Goal: Transaction & Acquisition: Purchase product/service

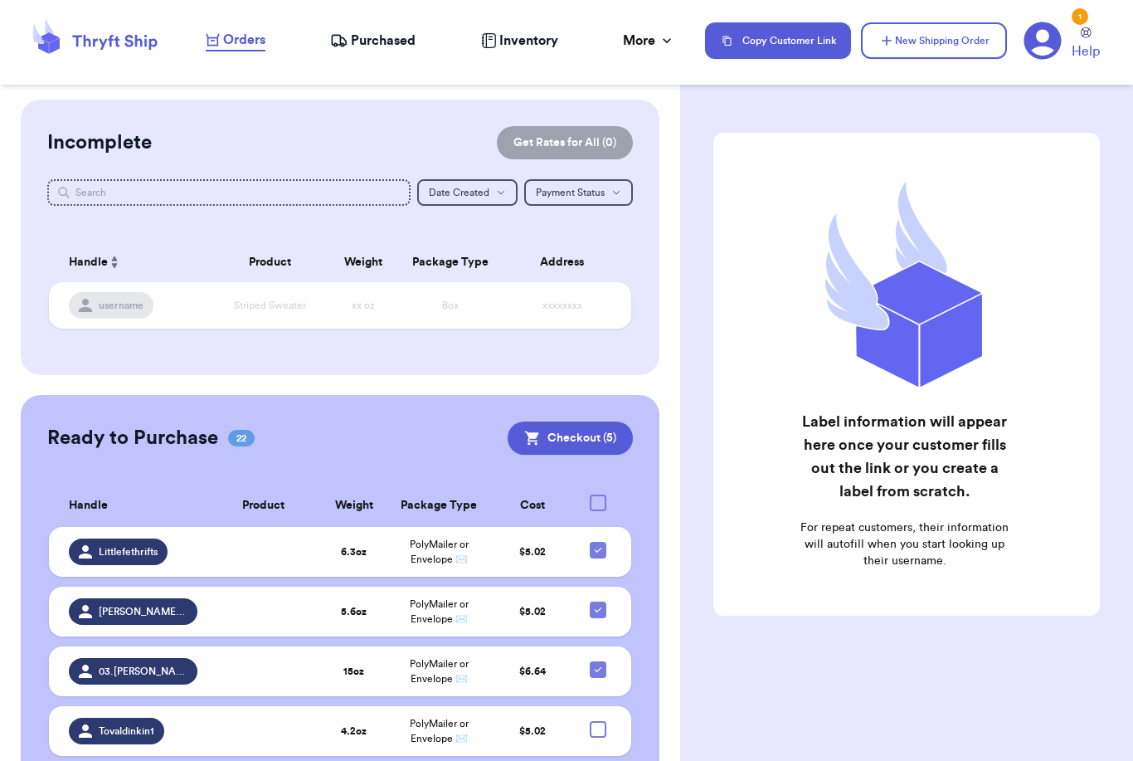
click at [600, 494] on div at bounding box center [598, 502] width 17 height 17
click at [598, 494] on input "checkbox" at bounding box center [597, 494] width 1 height 1
checkbox input "true"
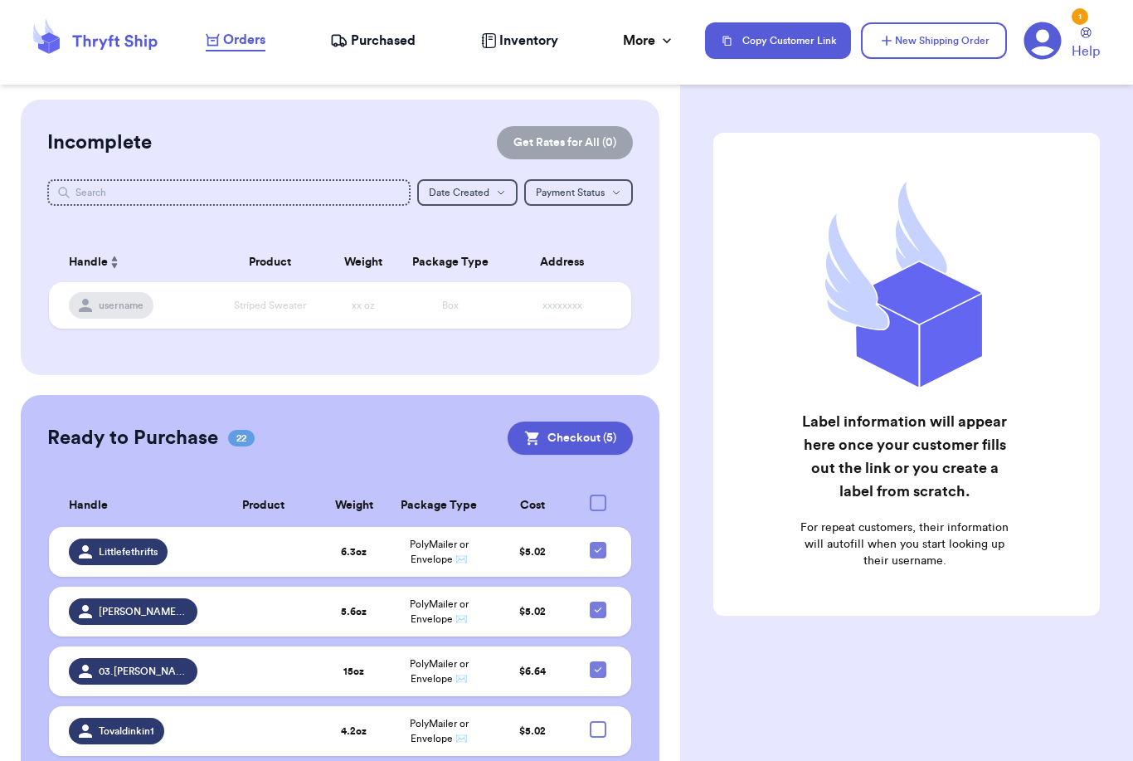
checkbox input "true"
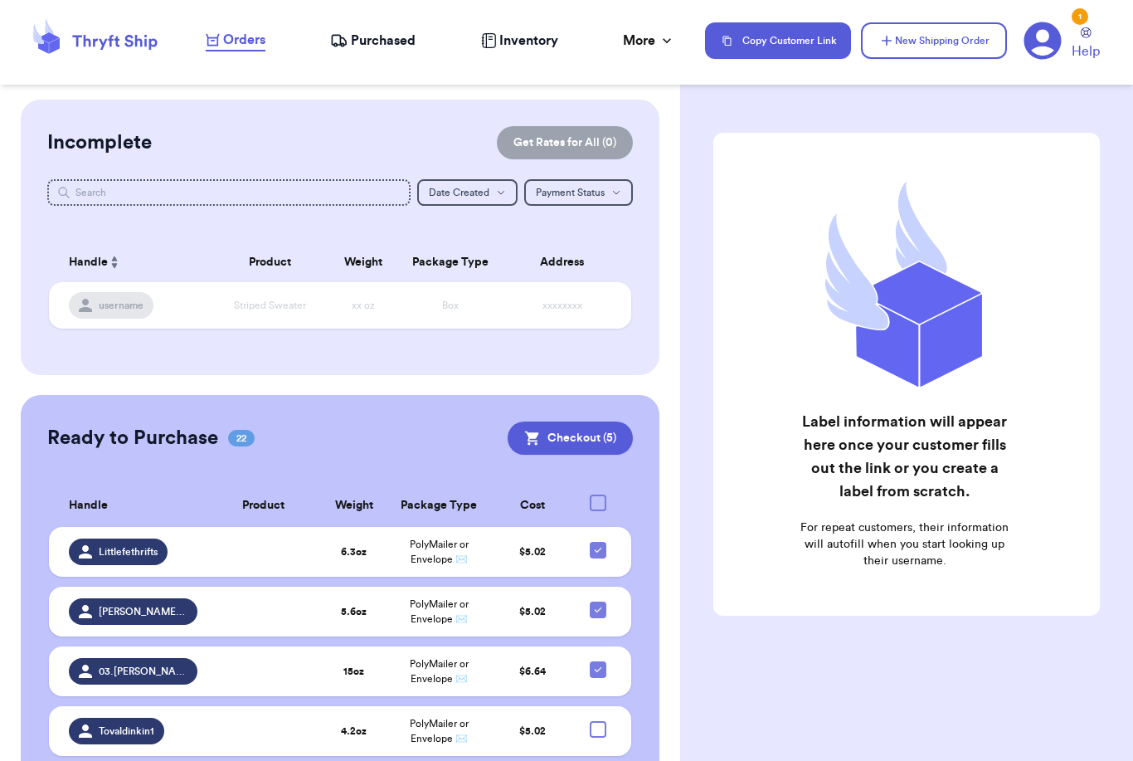
checkbox input "true"
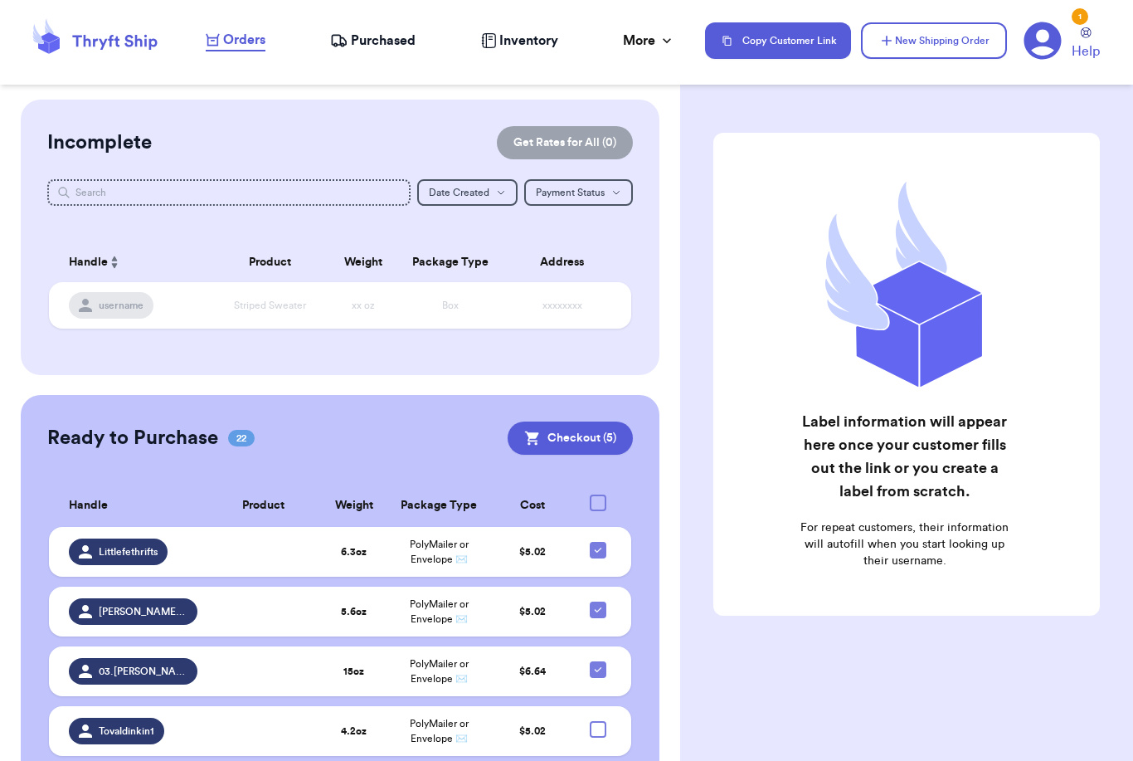
checkbox input "true"
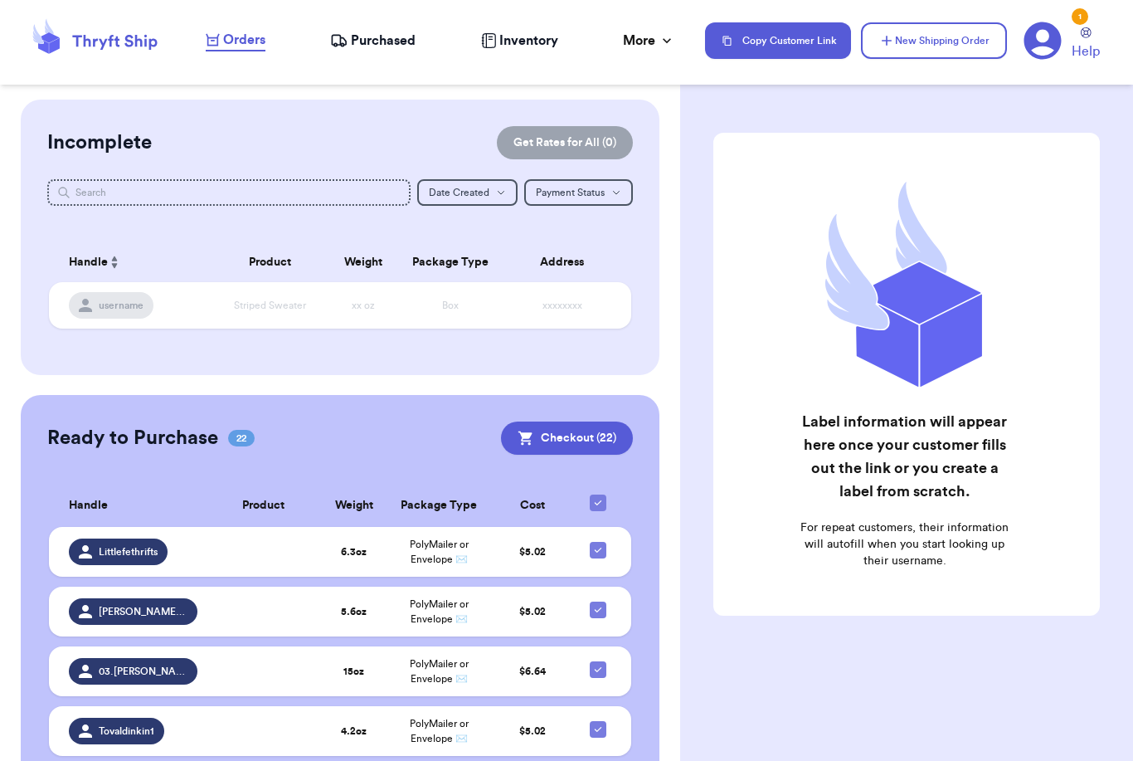
click at [596, 496] on icon at bounding box center [597, 502] width 13 height 13
click at [597, 494] on input "checkbox" at bounding box center [597, 494] width 1 height 1
checkbox input "false"
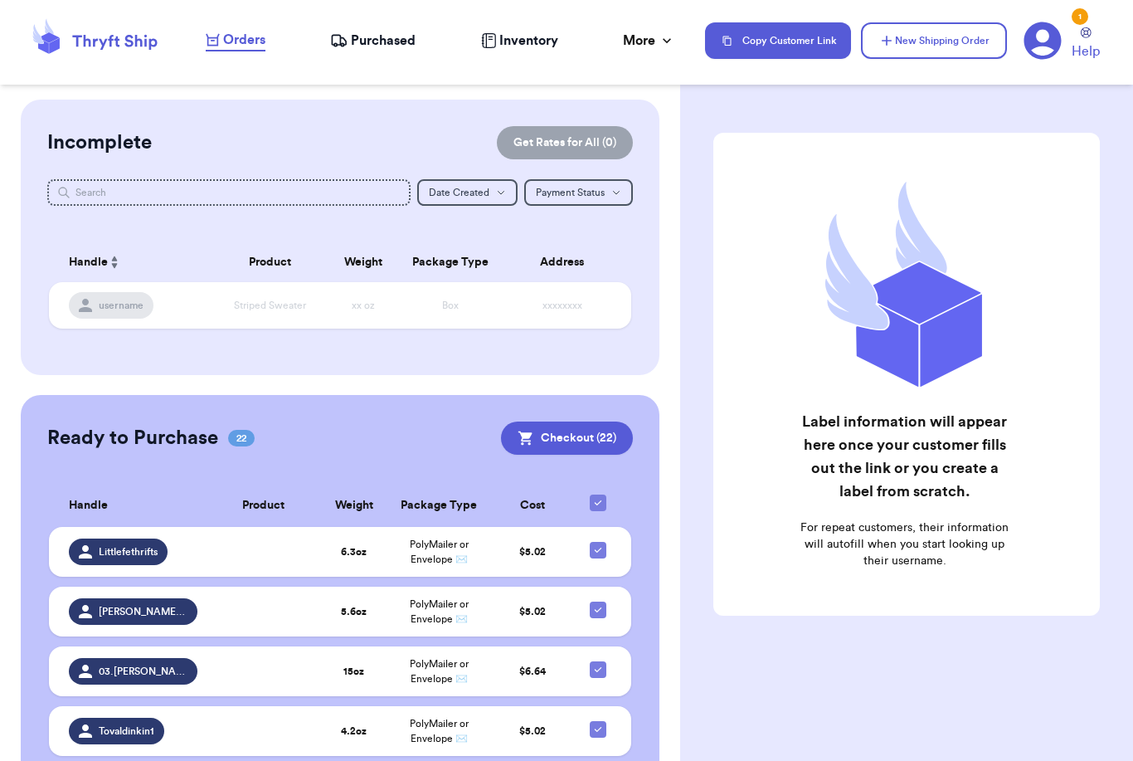
checkbox input "false"
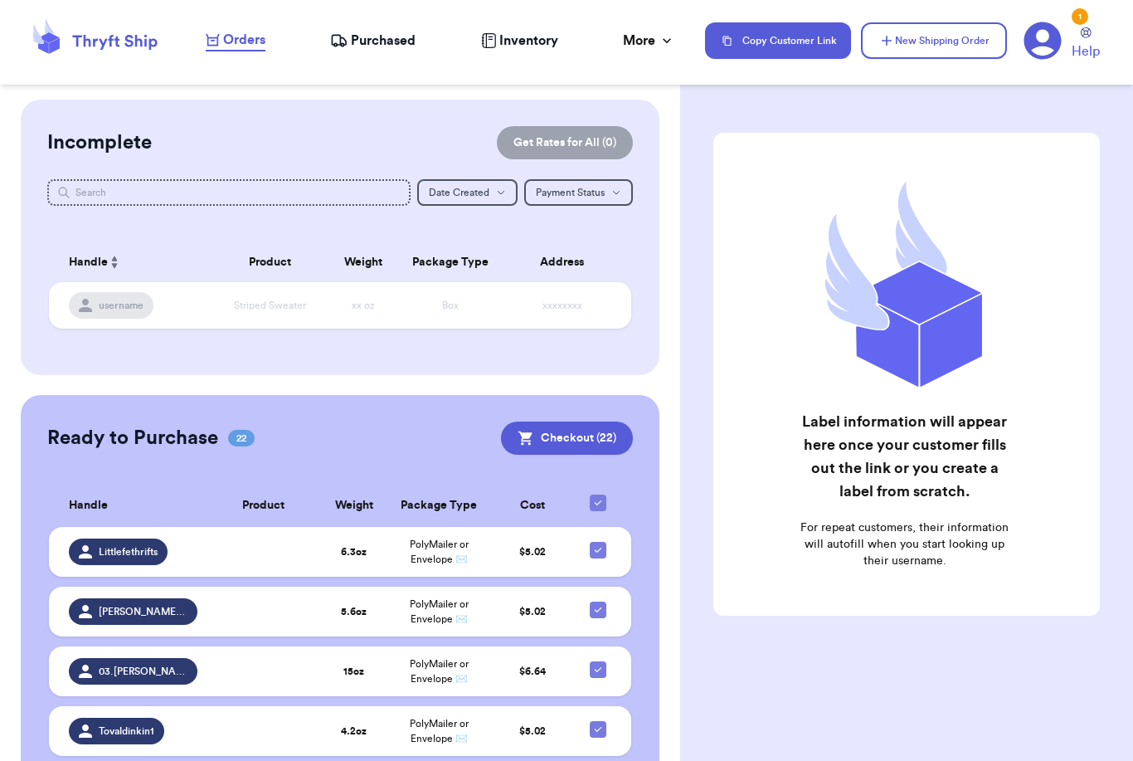
checkbox input "false"
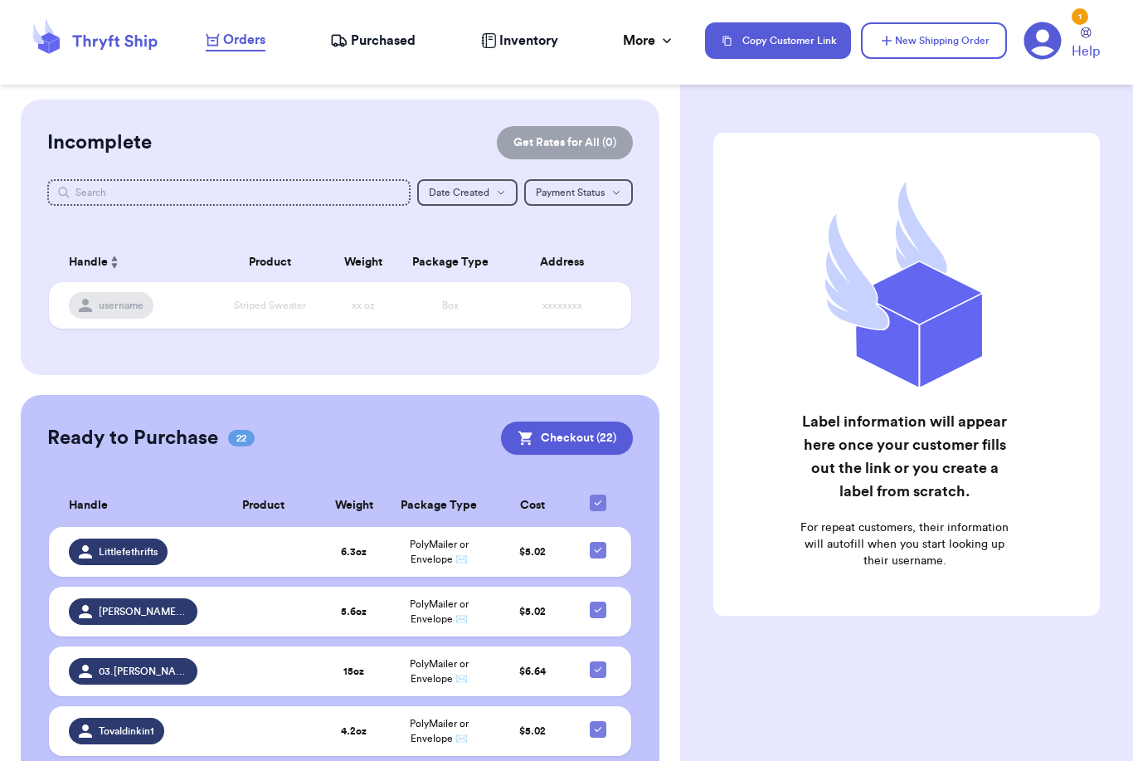
checkbox input "false"
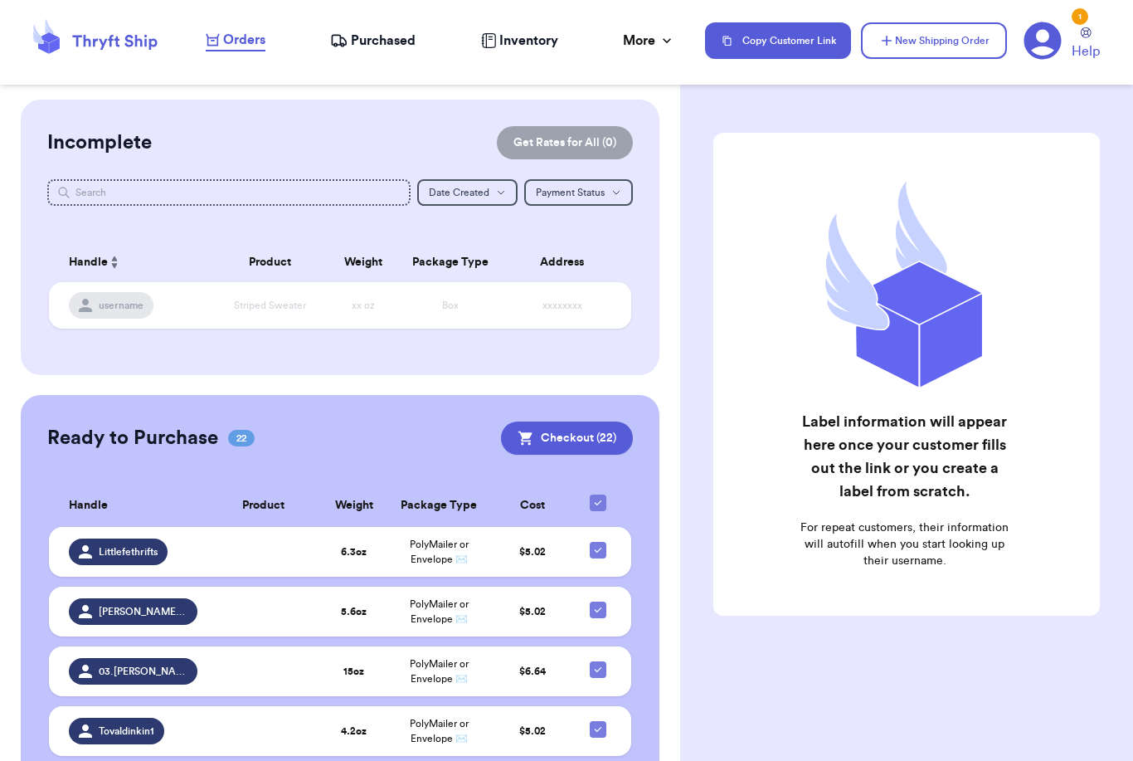
checkbox input "false"
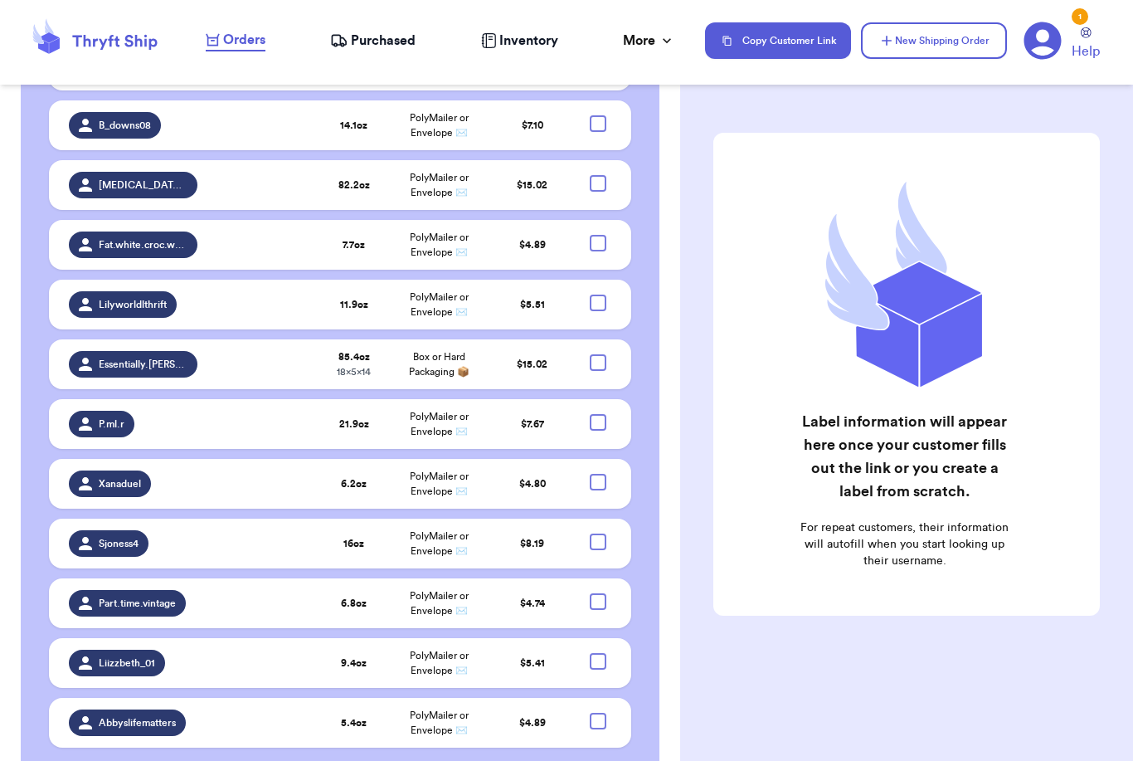
scroll to position [1083, 0]
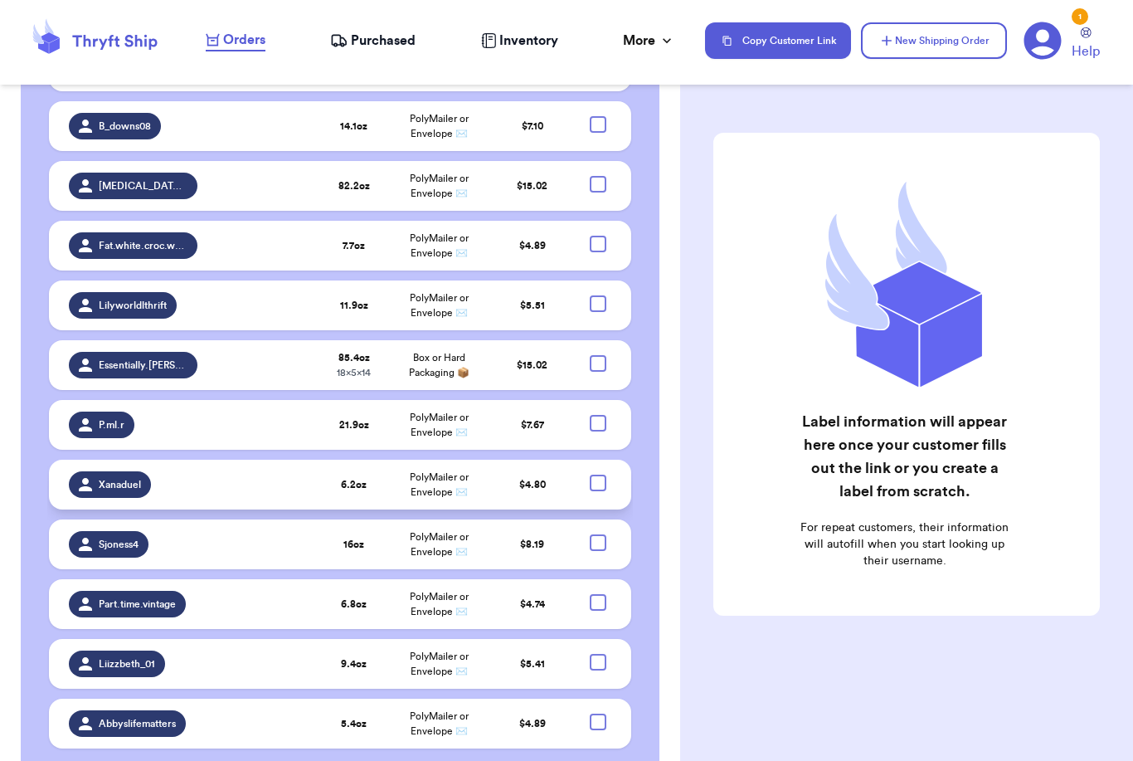
click at [601, 474] on div at bounding box center [598, 482] width 17 height 17
click at [598, 474] on input "checkbox" at bounding box center [597, 474] width 1 height 1
checkbox input "true"
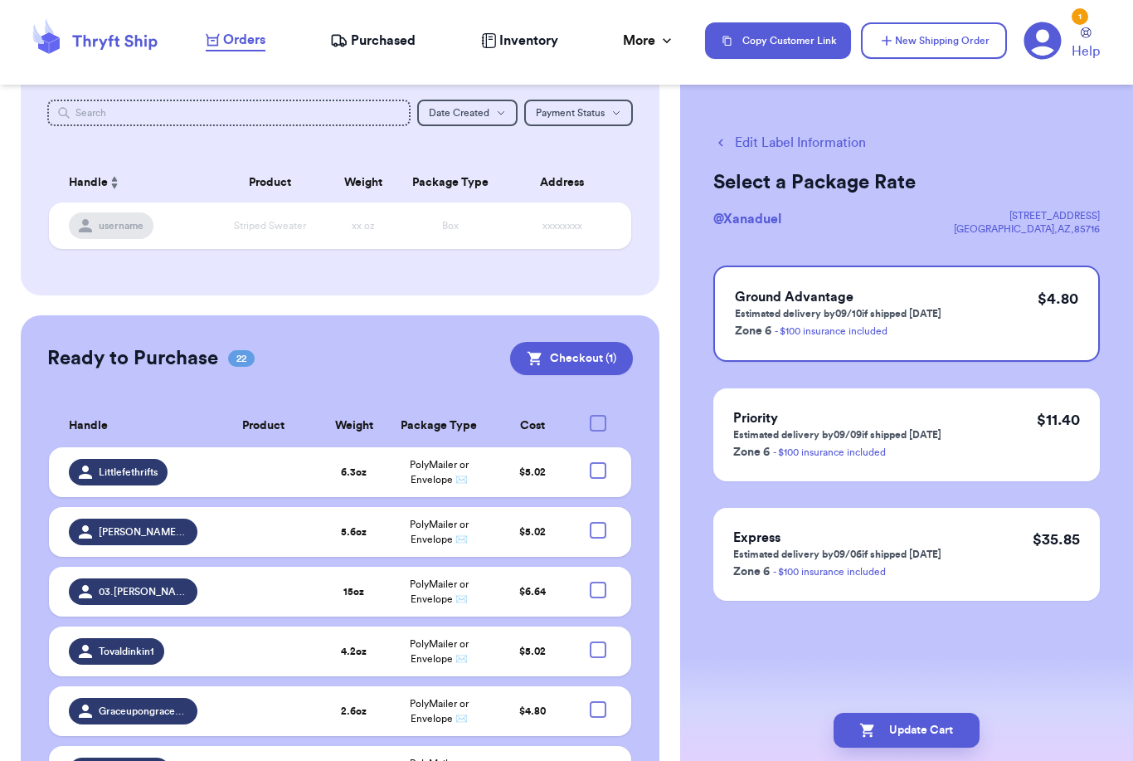
scroll to position [80, 0]
click at [599, 415] on div at bounding box center [598, 423] width 17 height 17
click at [598, 414] on input "checkbox" at bounding box center [597, 414] width 1 height 1
checkbox input "true"
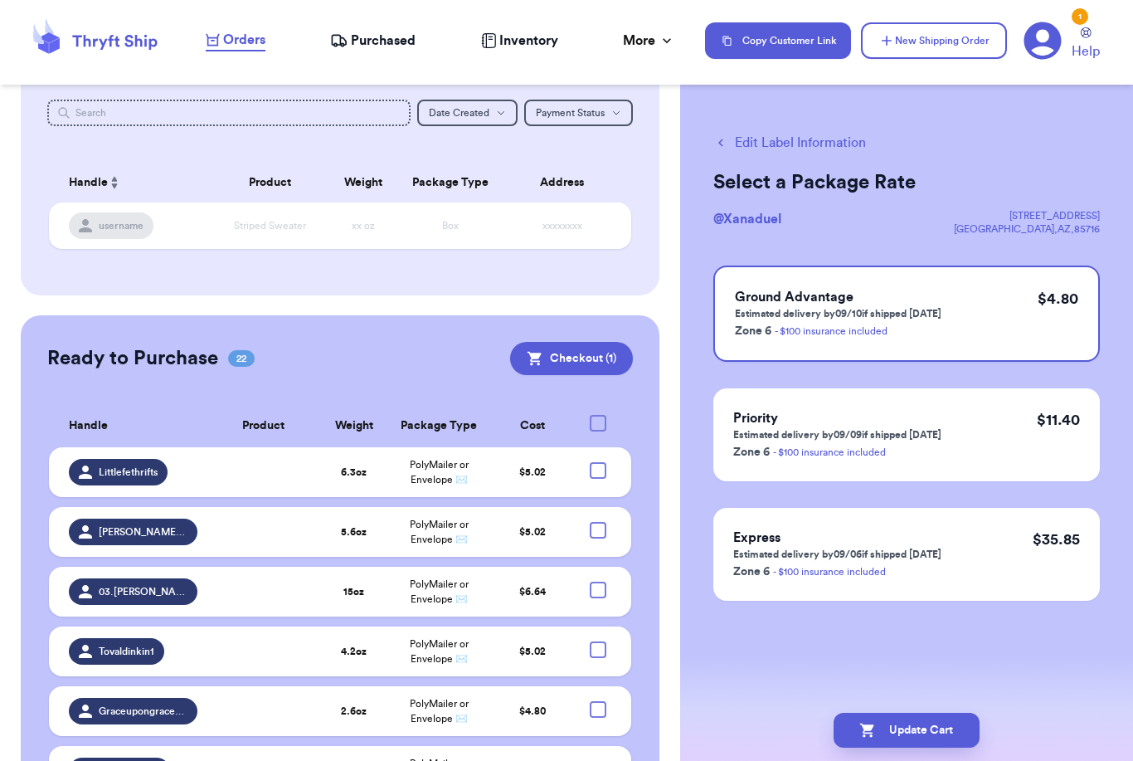
checkbox input "true"
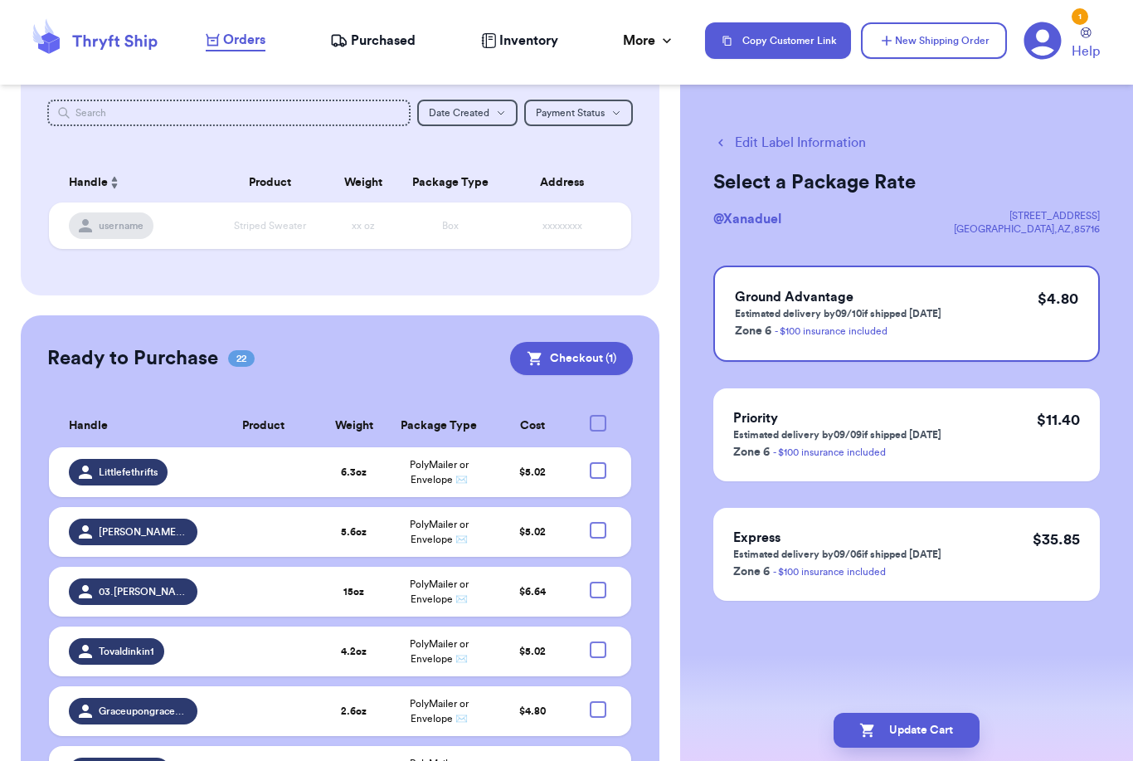
checkbox input "true"
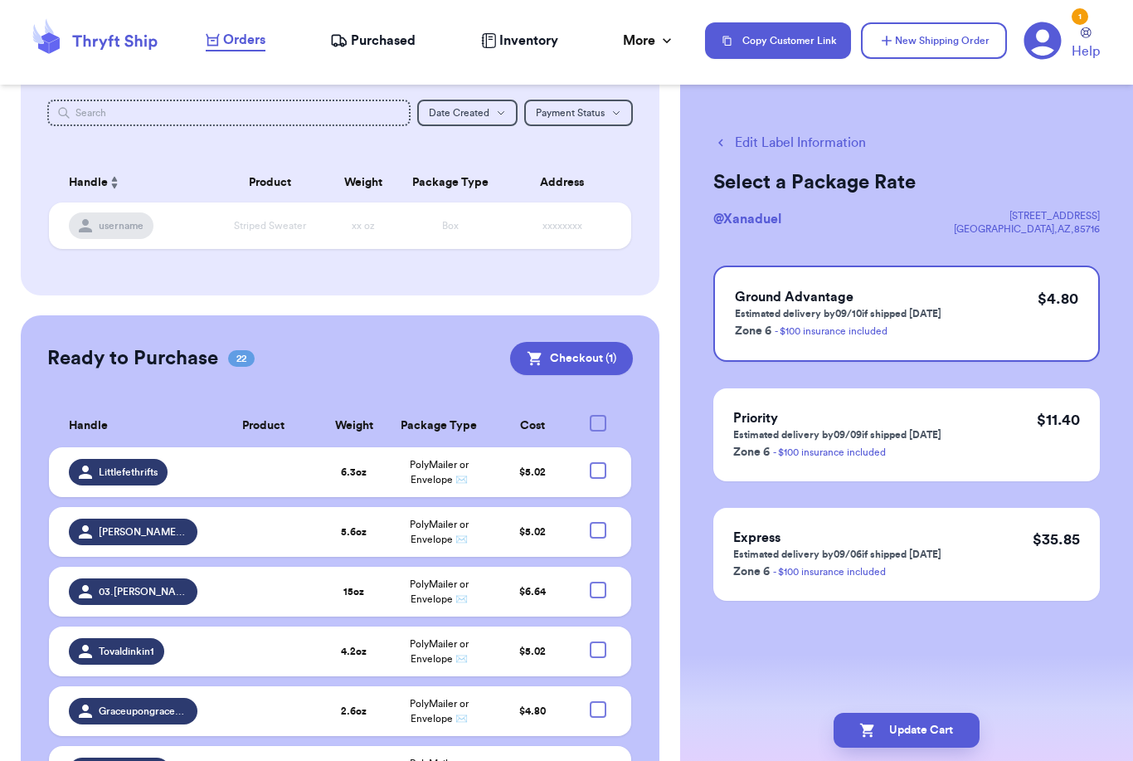
checkbox input "true"
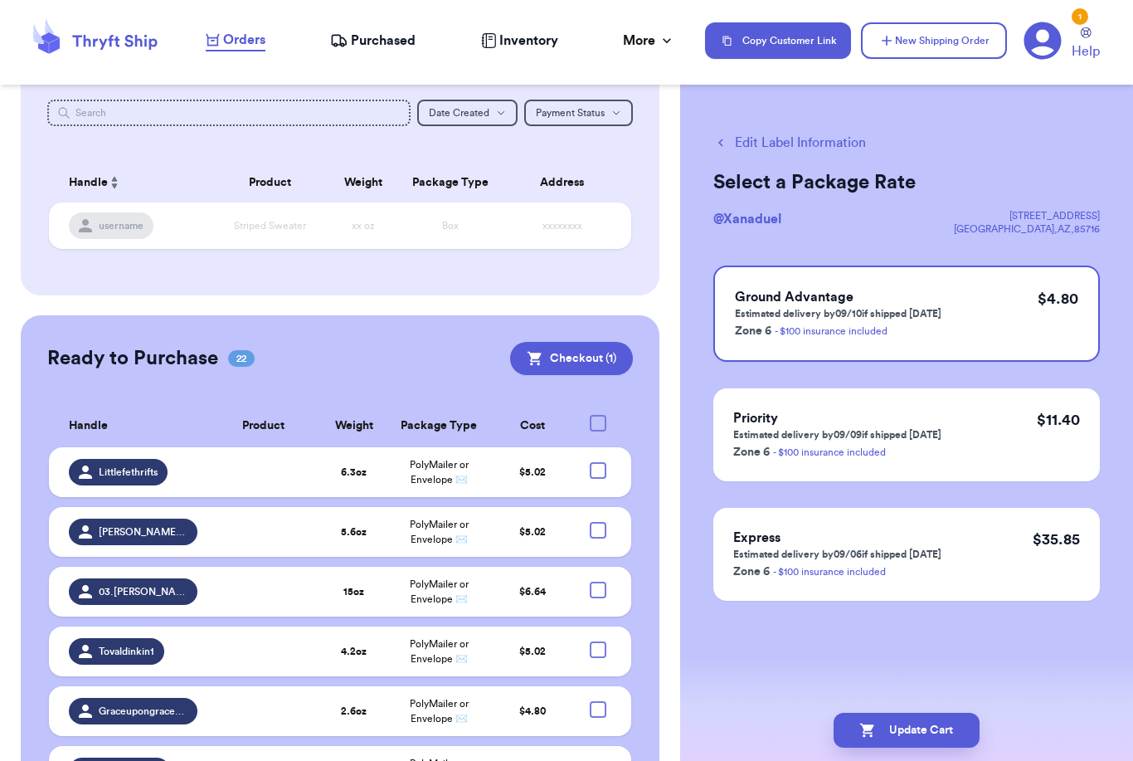
checkbox input "true"
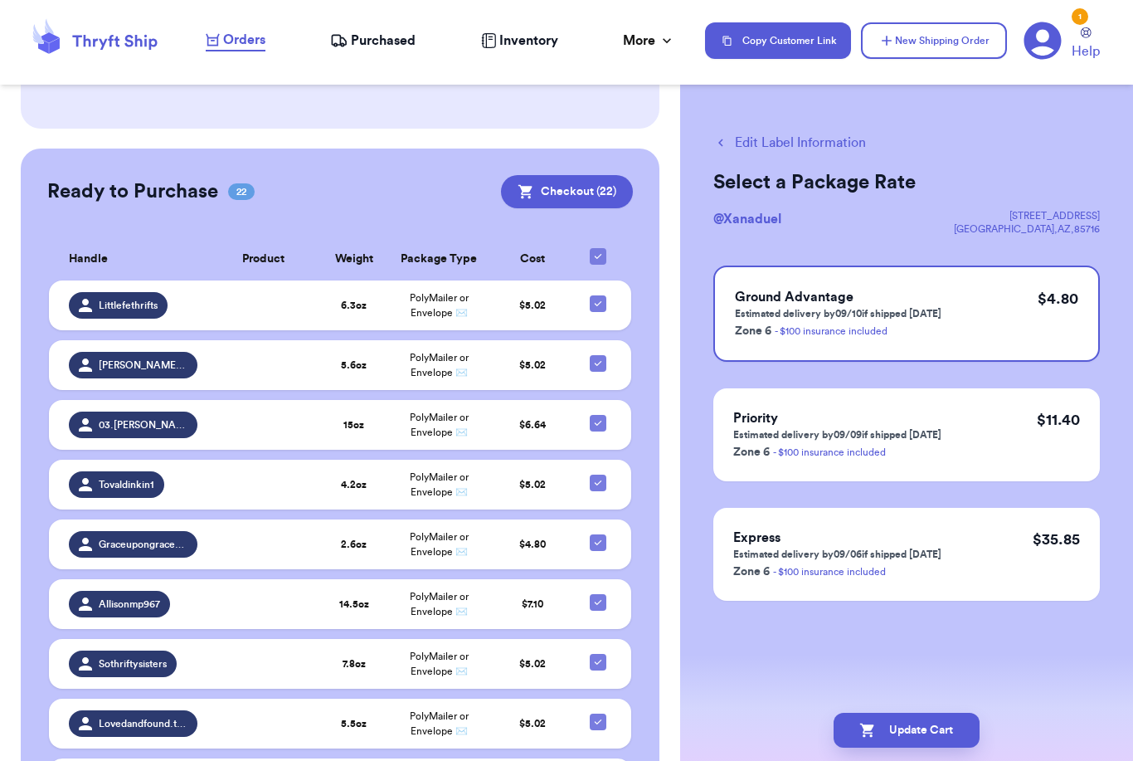
scroll to position [246, 0]
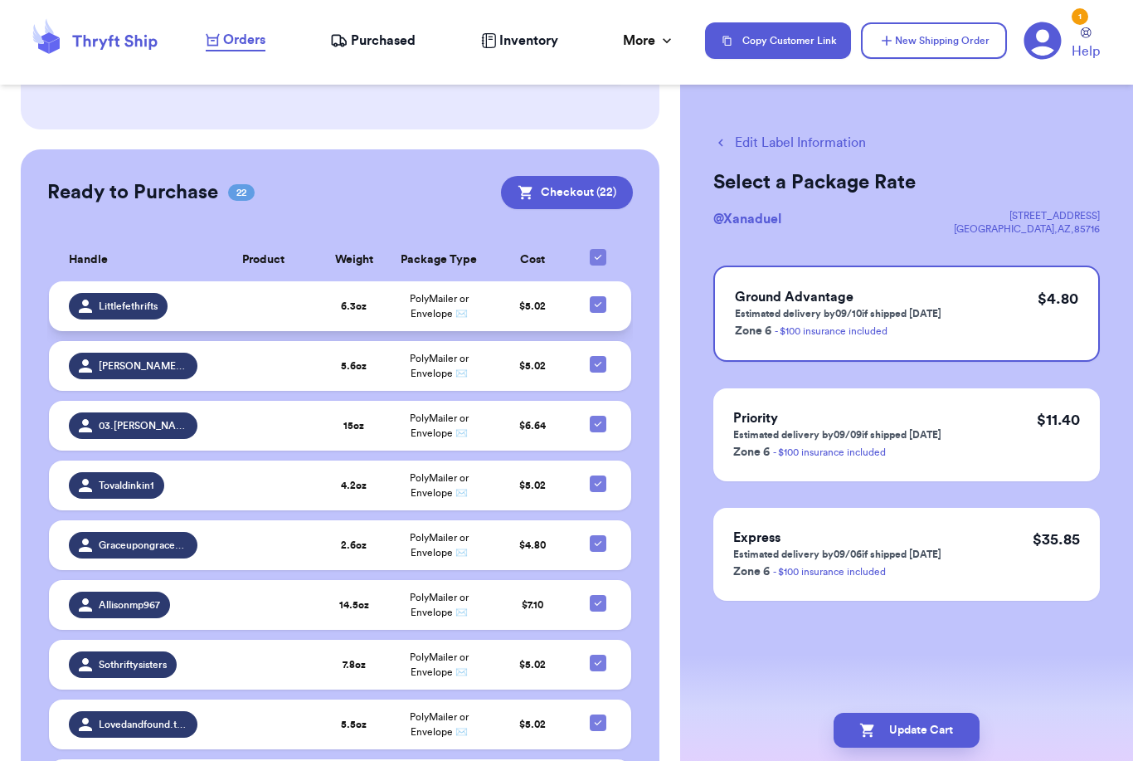
click at [596, 298] on icon at bounding box center [597, 304] width 13 height 13
click at [597, 295] on input "checkbox" at bounding box center [597, 295] width 1 height 1
checkbox input "false"
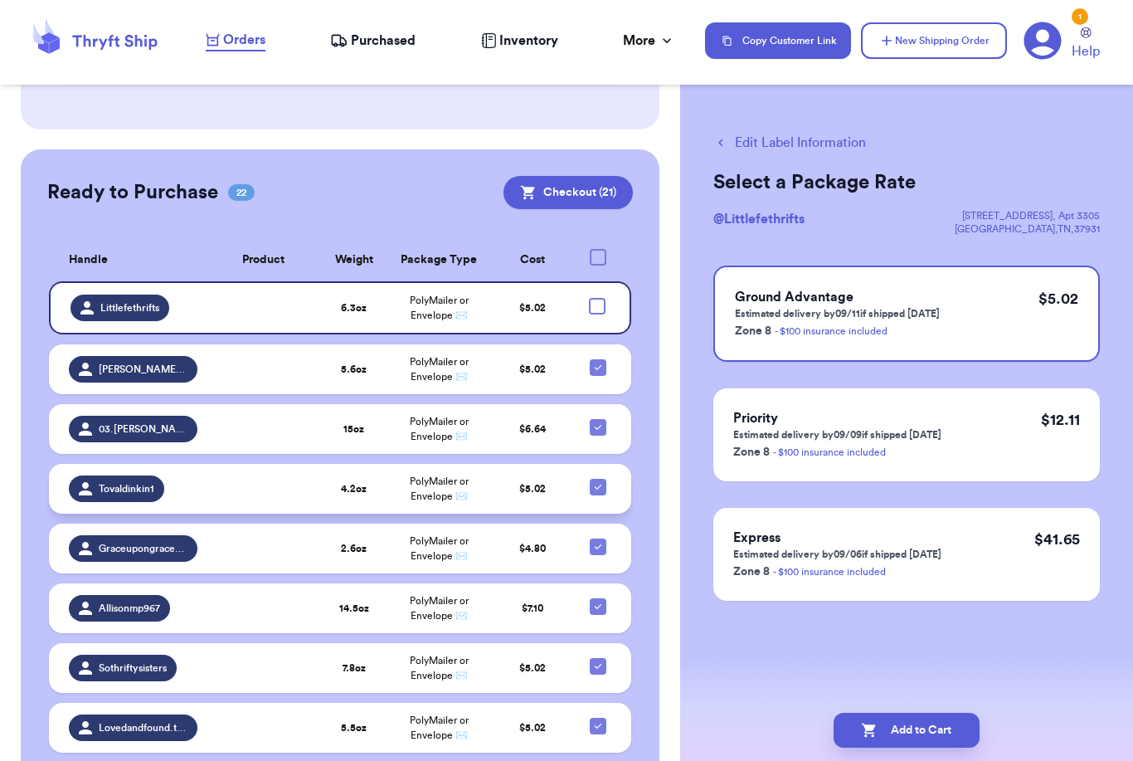
click at [598, 480] on icon at bounding box center [597, 486] width 13 height 13
click at [598, 478] on input "checkbox" at bounding box center [597, 478] width 1 height 1
checkbox input "false"
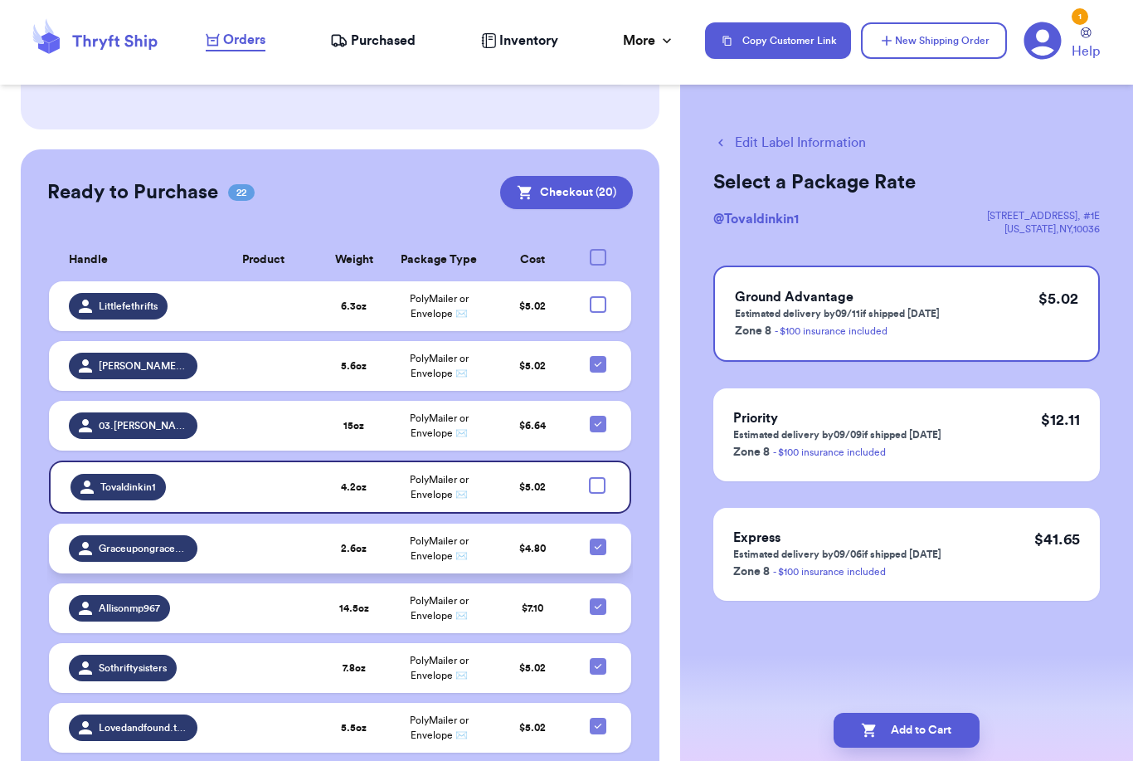
click at [599, 540] on icon at bounding box center [597, 546] width 13 height 13
click at [598, 538] on input "checkbox" at bounding box center [597, 538] width 1 height 1
checkbox input "false"
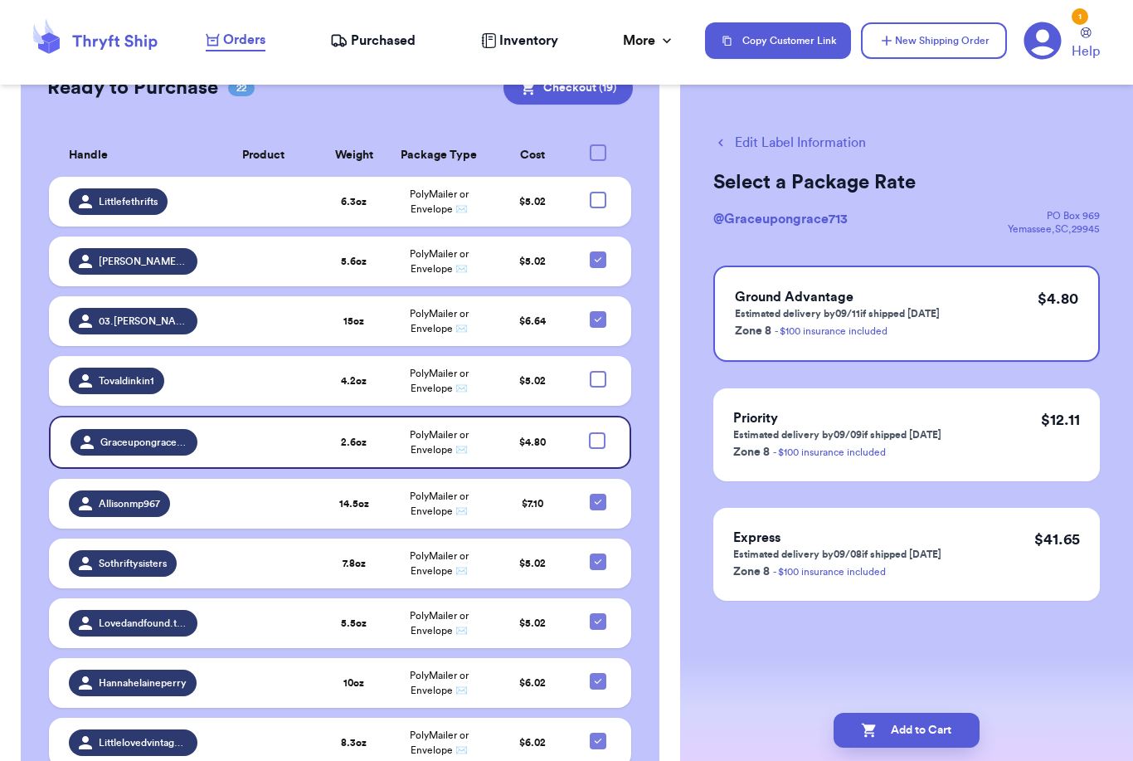
scroll to position [369, 0]
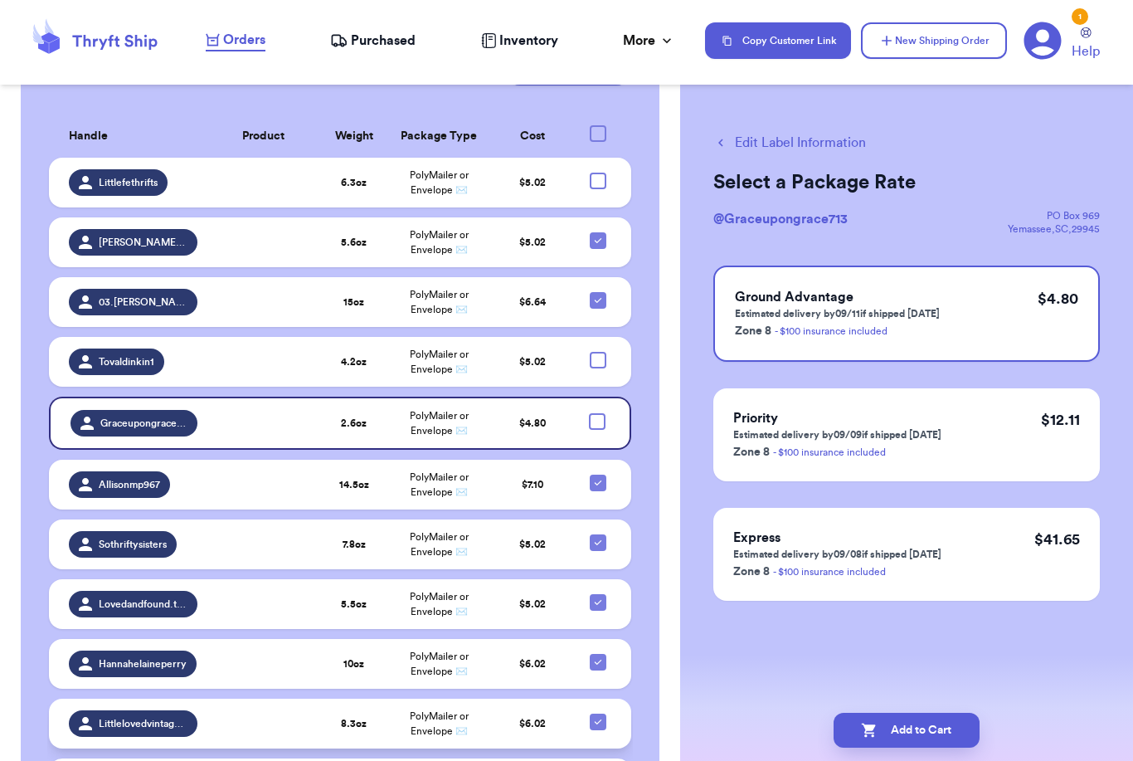
click at [597, 715] on icon at bounding box center [597, 721] width 13 height 13
click at [597, 713] on input "checkbox" at bounding box center [597, 713] width 1 height 1
checkbox input "false"
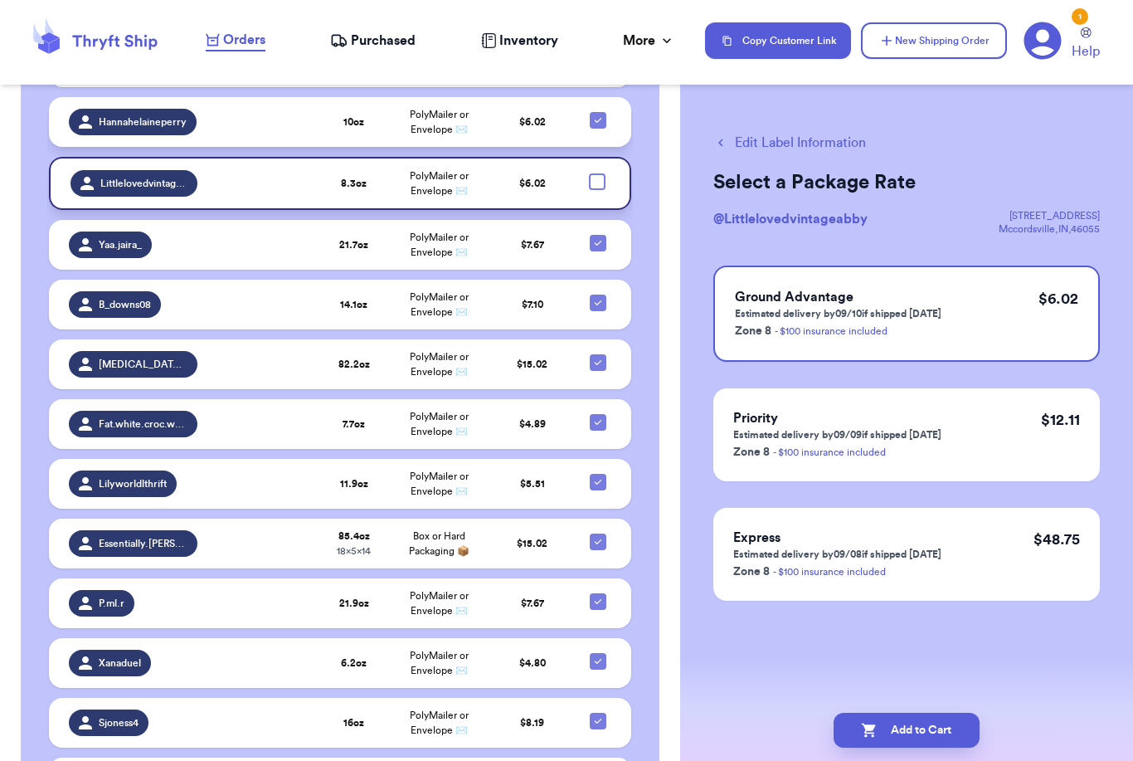
scroll to position [1034, 0]
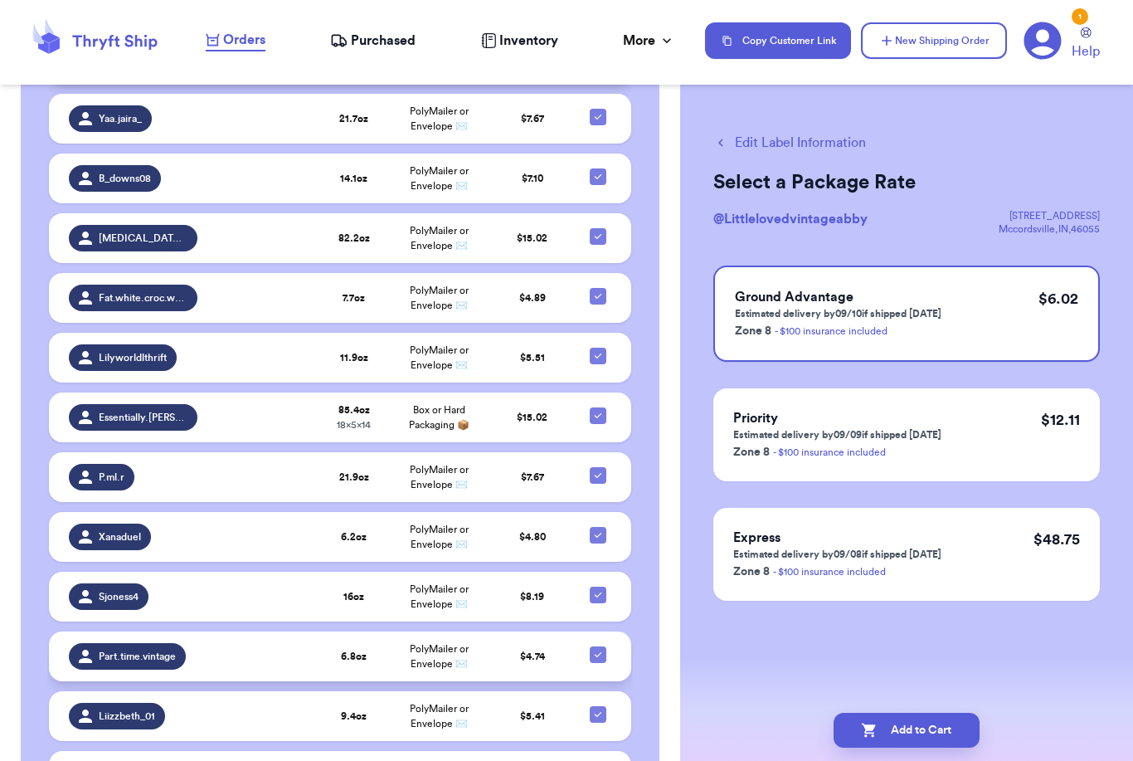
click at [601, 648] on icon at bounding box center [597, 654] width 13 height 13
click at [598, 645] on input "checkbox" at bounding box center [597, 645] width 1 height 1
checkbox input "false"
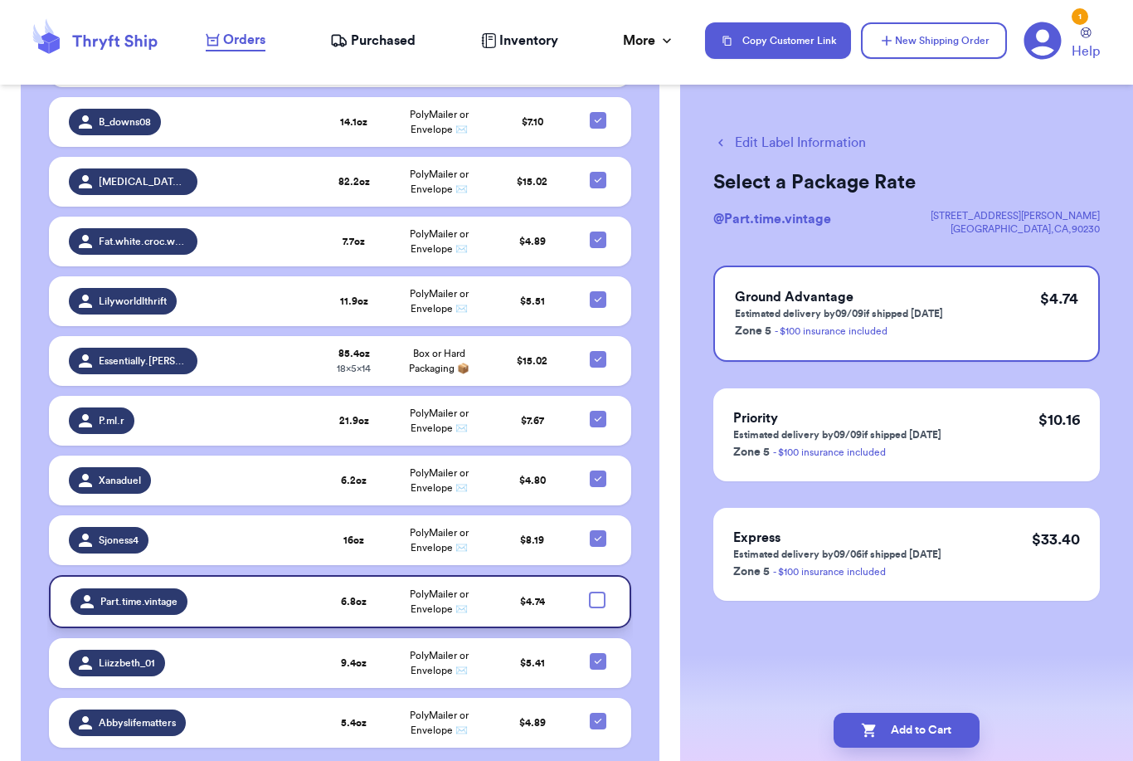
scroll to position [1086, 0]
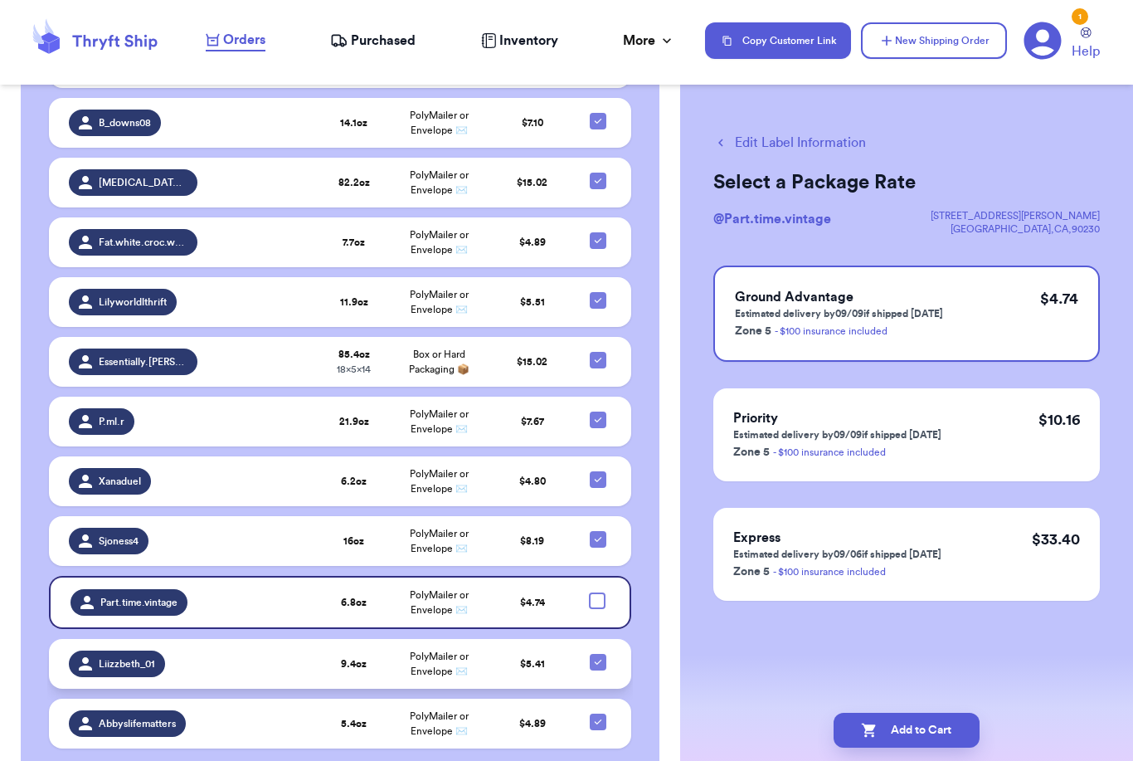
click at [600, 655] on icon at bounding box center [597, 661] width 13 height 13
click at [598, 653] on input "checkbox" at bounding box center [597, 653] width 1 height 1
checkbox input "false"
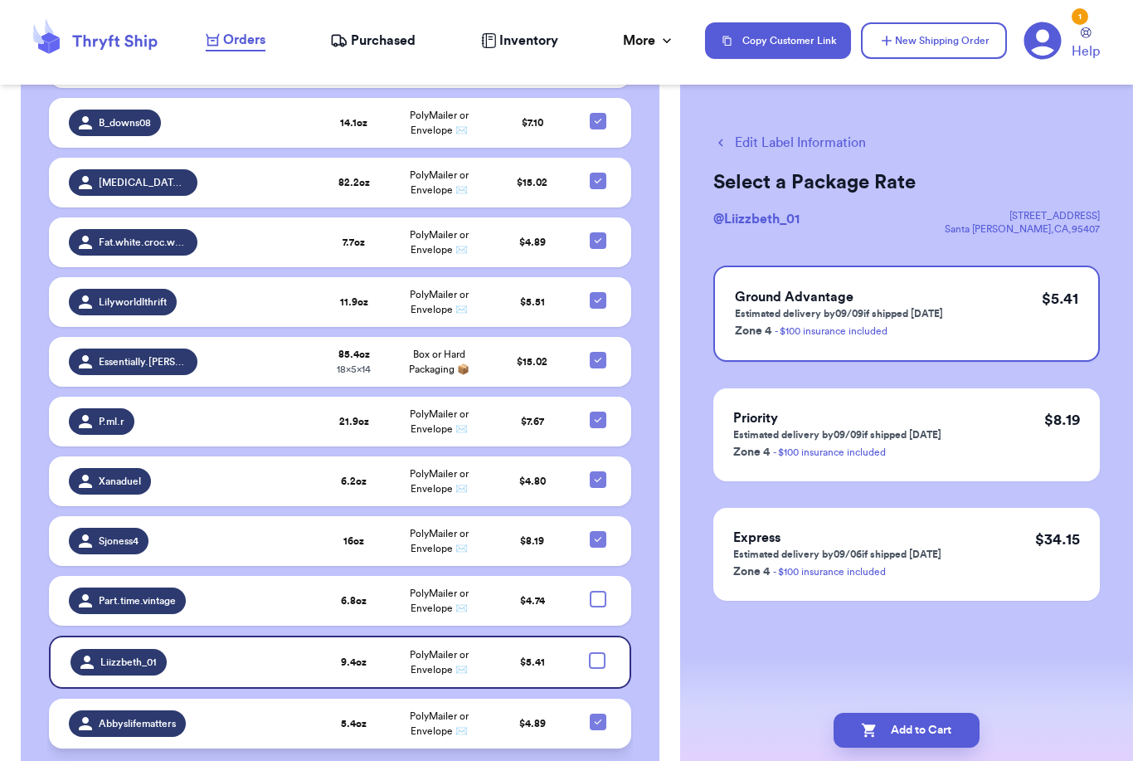
click at [601, 715] on icon at bounding box center [597, 721] width 13 height 13
click at [598, 713] on input "checkbox" at bounding box center [597, 713] width 1 height 1
checkbox input "false"
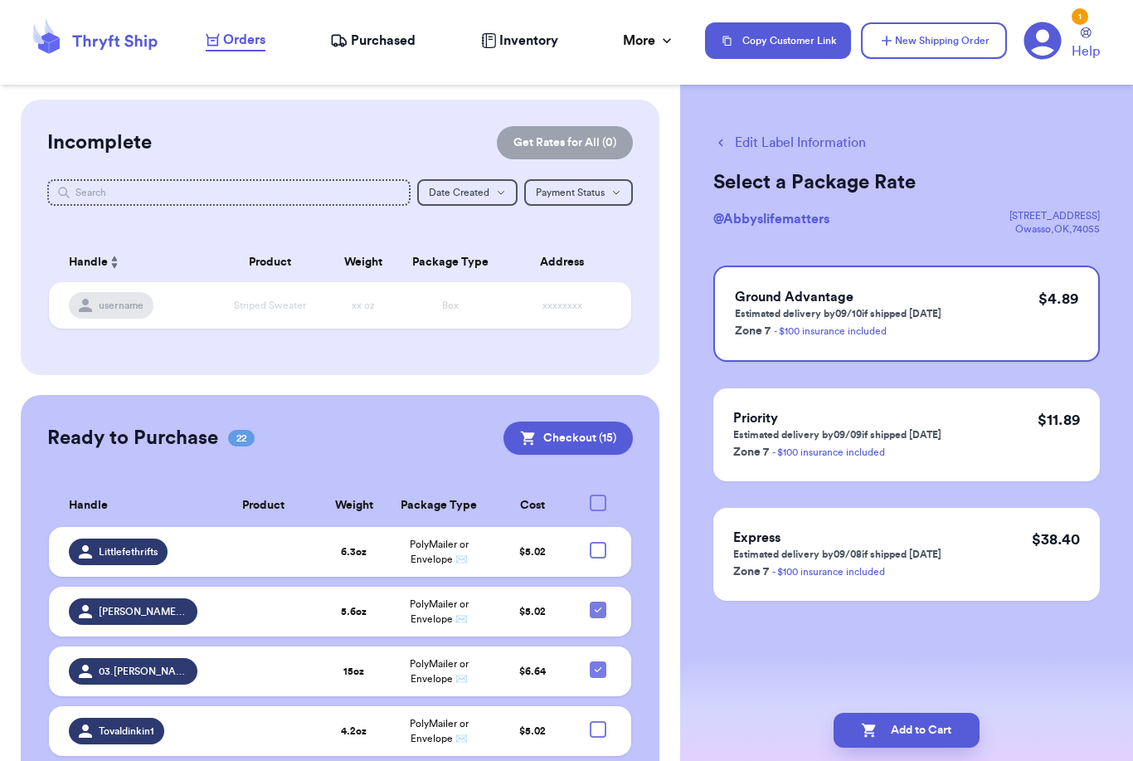
scroll to position [0, 0]
click at [565, 421] on button "Checkout ( 15 )" at bounding box center [568, 437] width 129 height 33
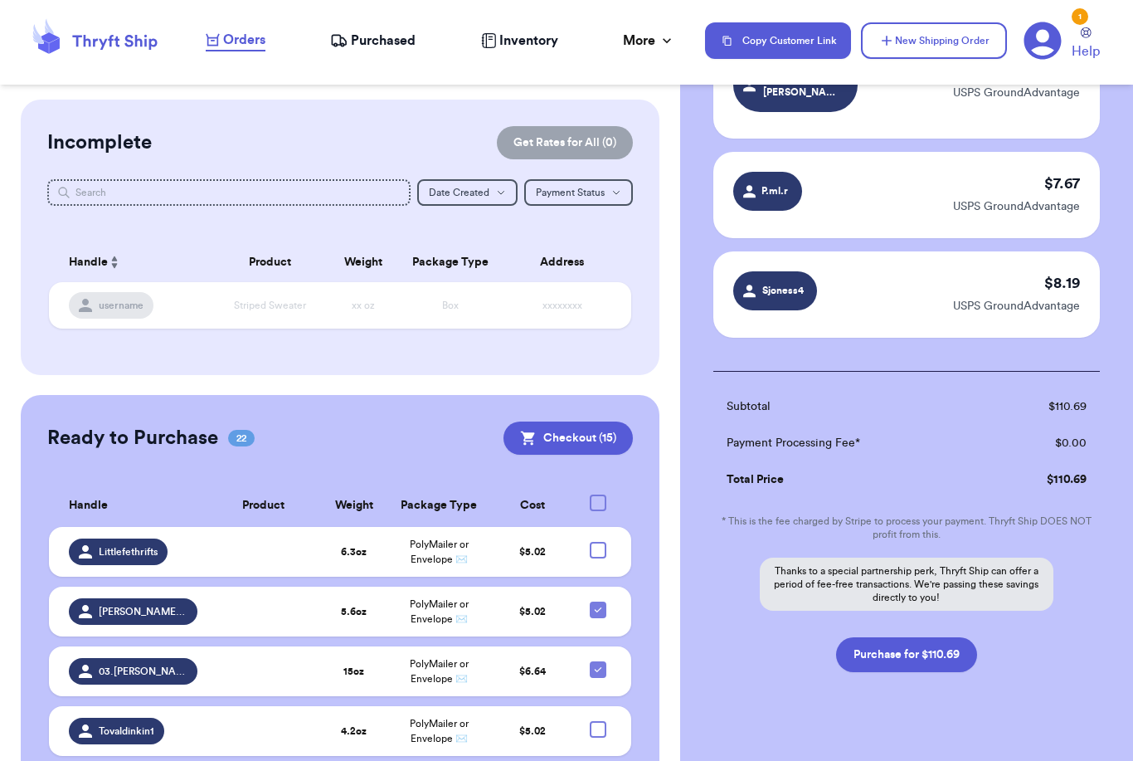
scroll to position [1375, 0]
click at [919, 638] on button "Purchase for $110.69" at bounding box center [906, 655] width 141 height 35
checkbox input "false"
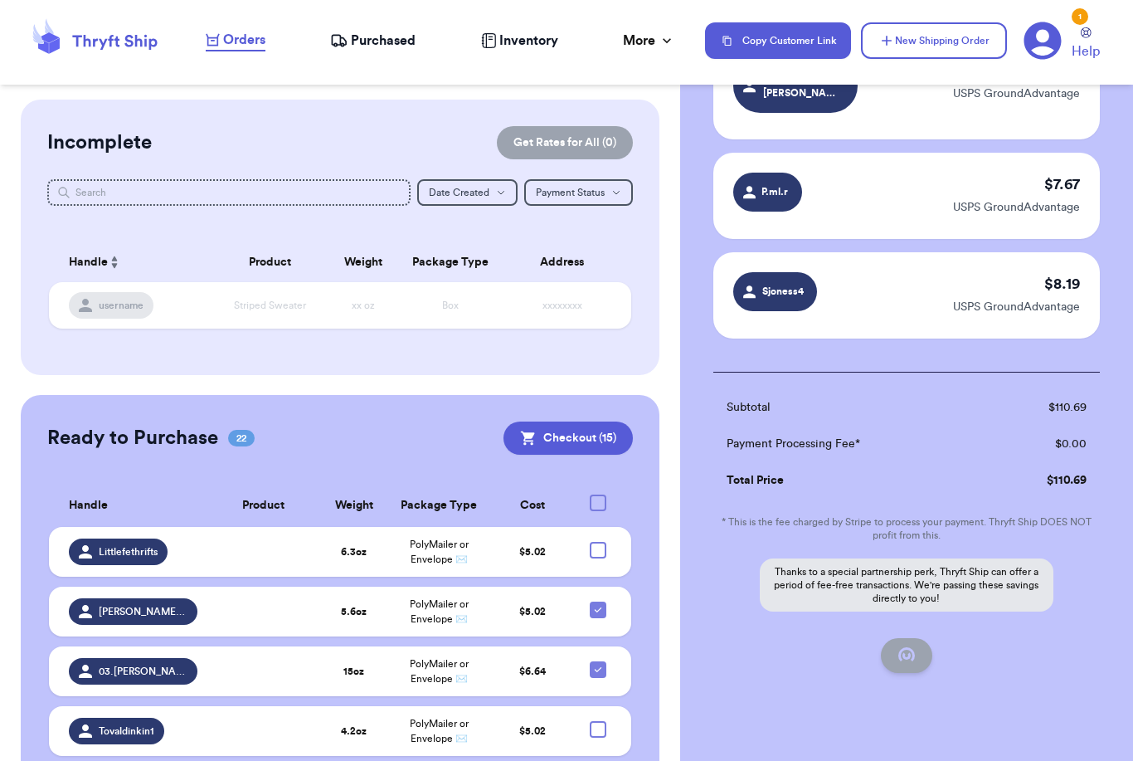
checkbox input "false"
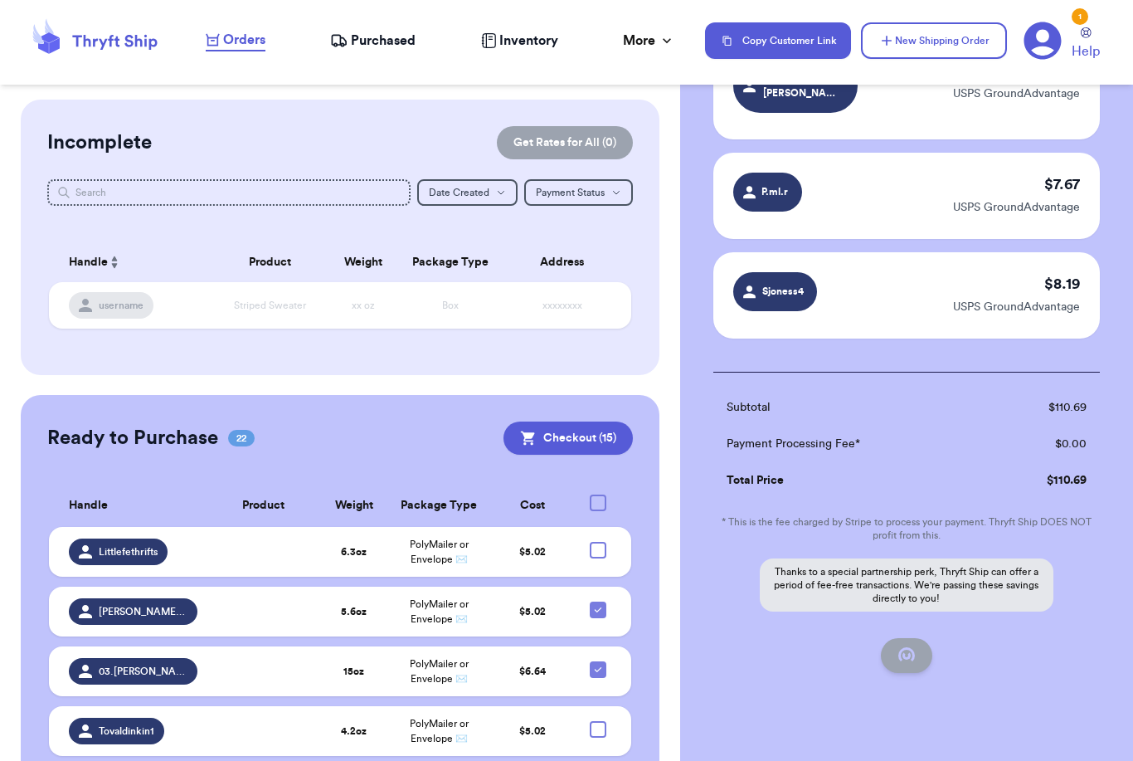
checkbox input "false"
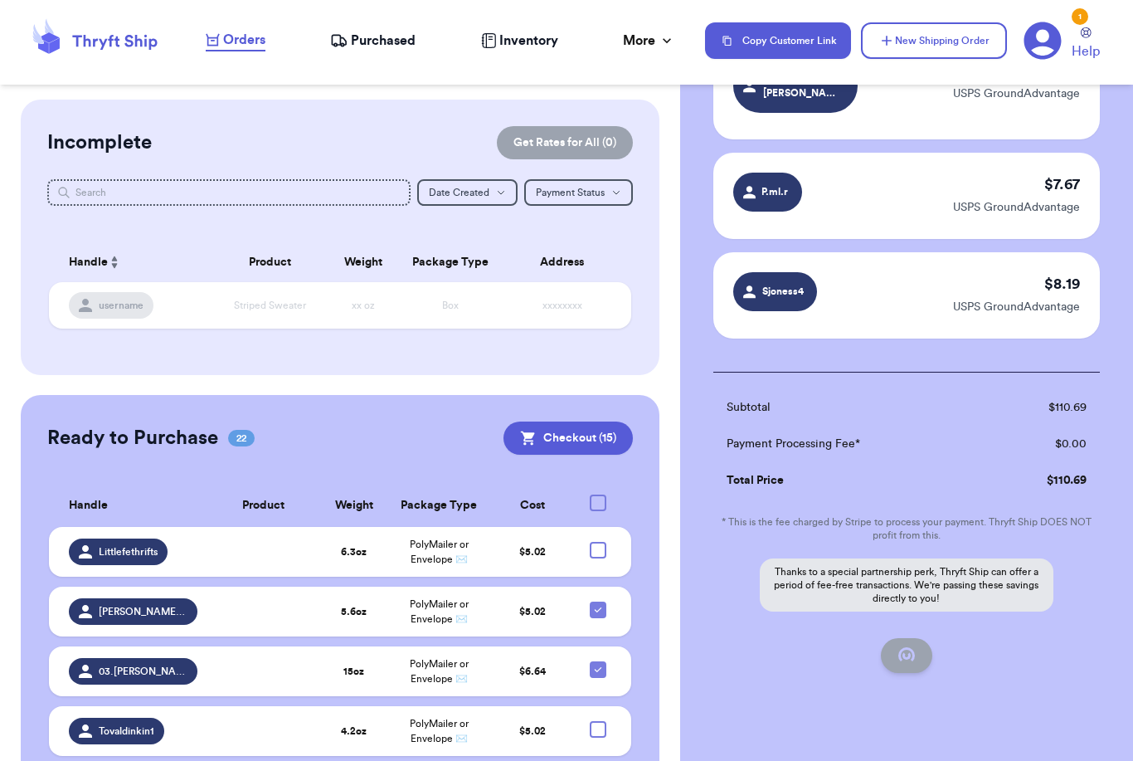
checkbox input "false"
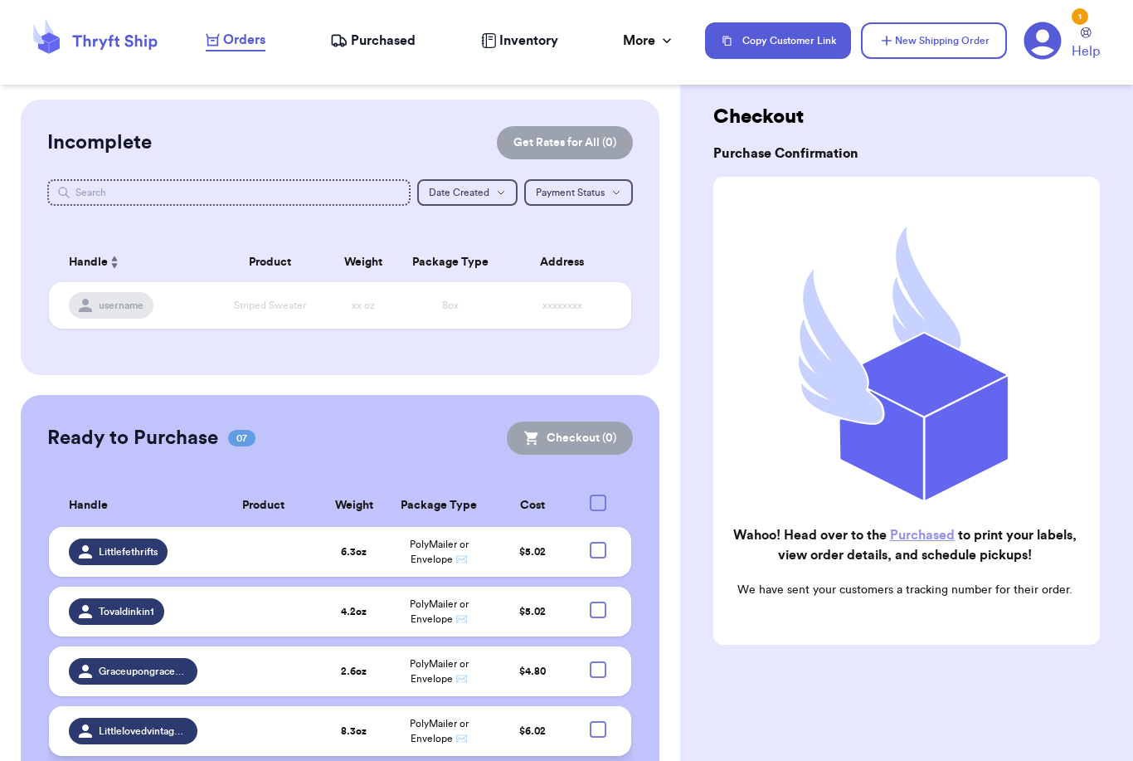
click at [361, 41] on span "Purchased" at bounding box center [383, 41] width 65 height 20
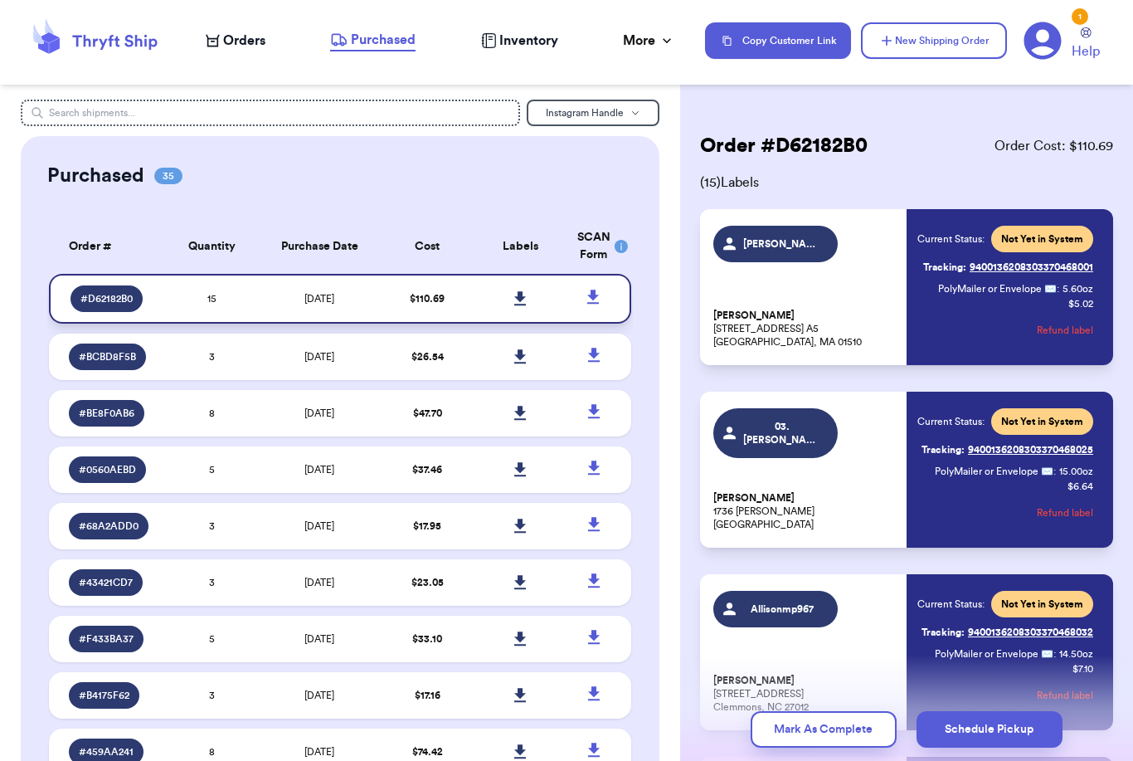
click at [523, 305] on icon at bounding box center [520, 298] width 12 height 14
